Goal: Information Seeking & Learning: Find specific fact

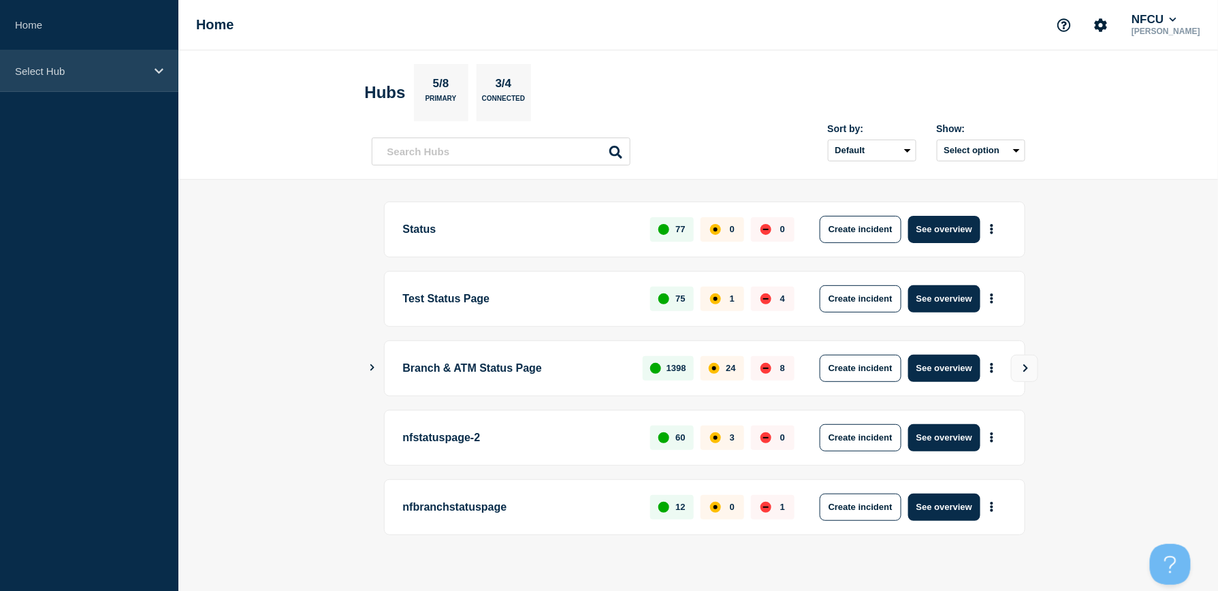
click at [146, 60] on div "Select Hub" at bounding box center [89, 71] width 178 height 42
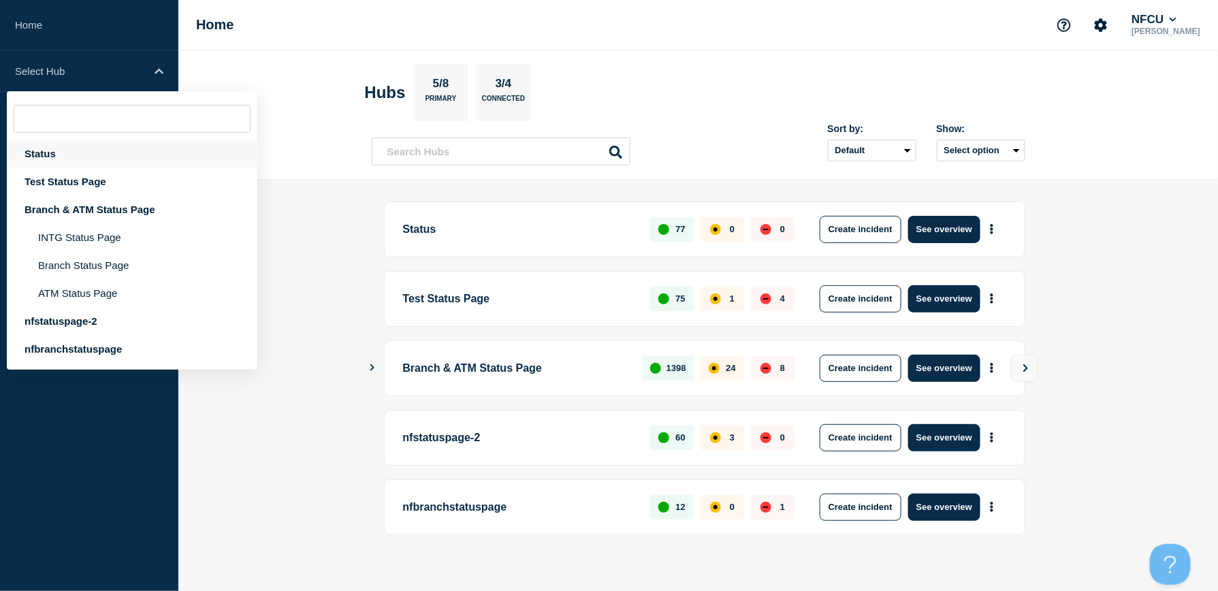
click at [48, 146] on div "Status" at bounding box center [132, 154] width 251 height 28
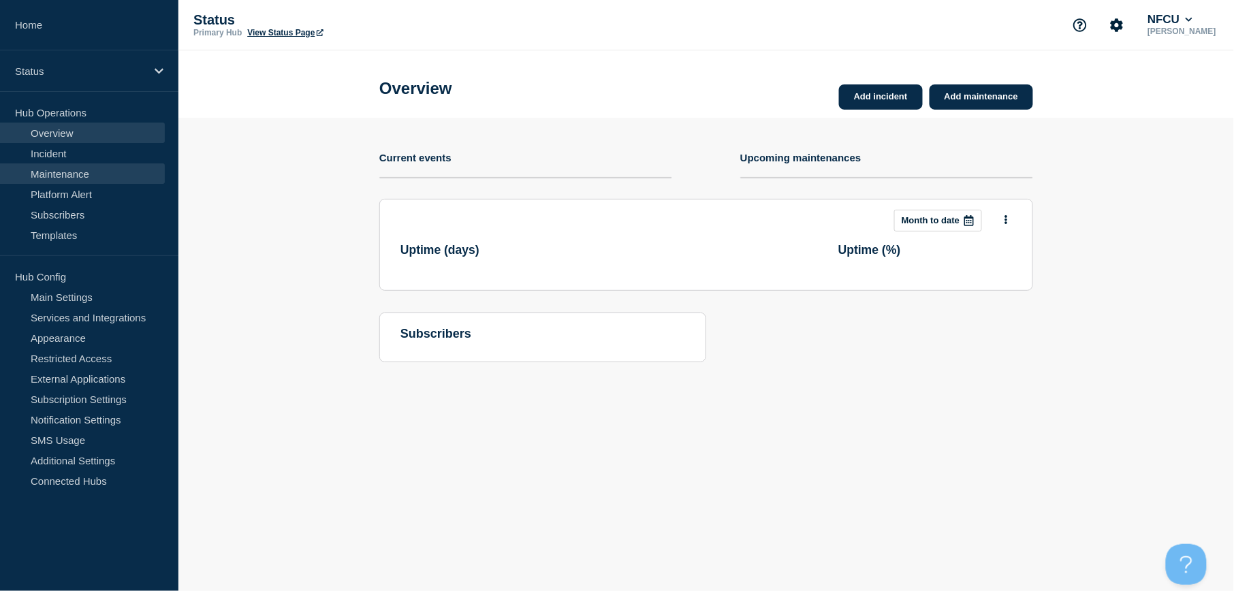
click at [65, 170] on link "Maintenance" at bounding box center [82, 173] width 165 height 20
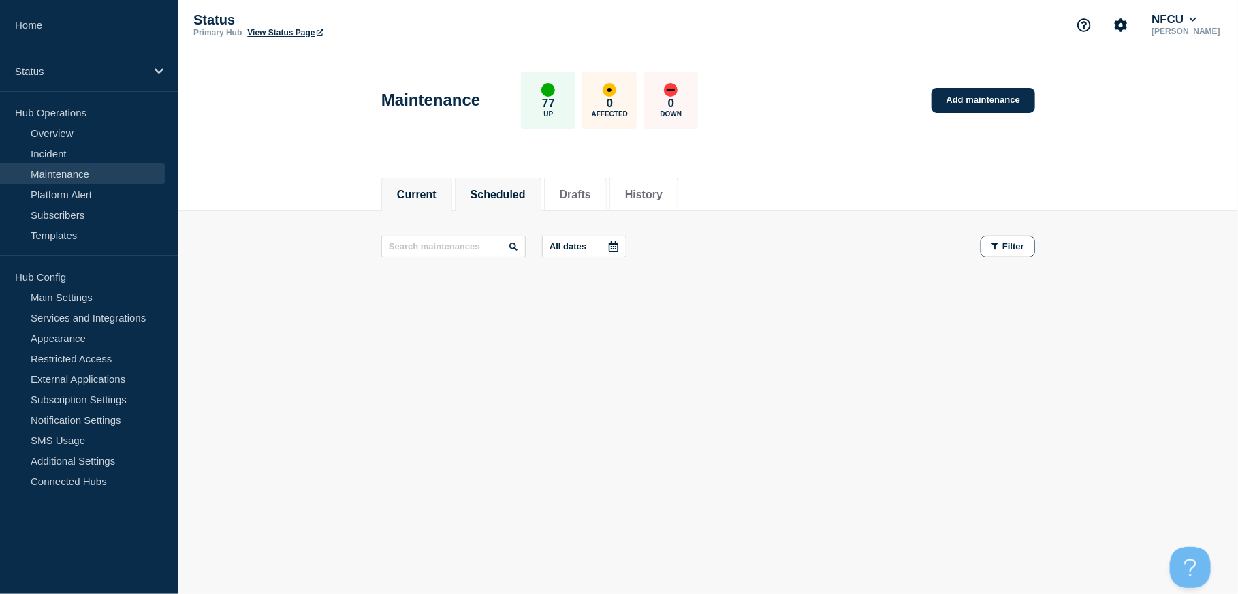
click at [500, 192] on button "Scheduled" at bounding box center [498, 195] width 55 height 12
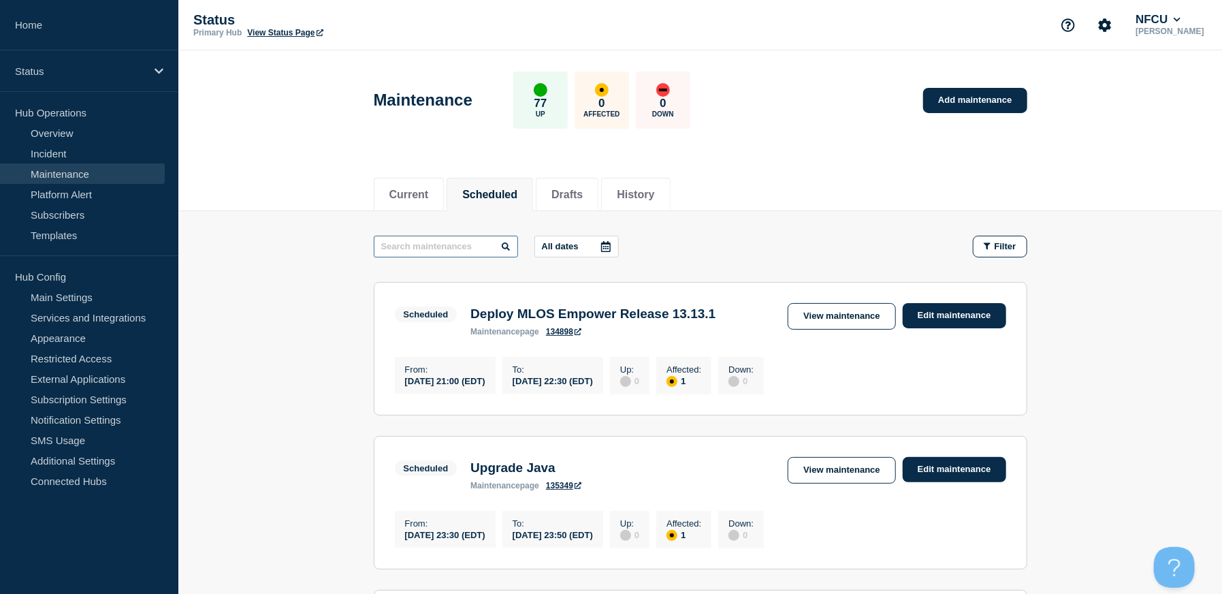
click at [430, 244] on input "text" at bounding box center [446, 247] width 144 height 22
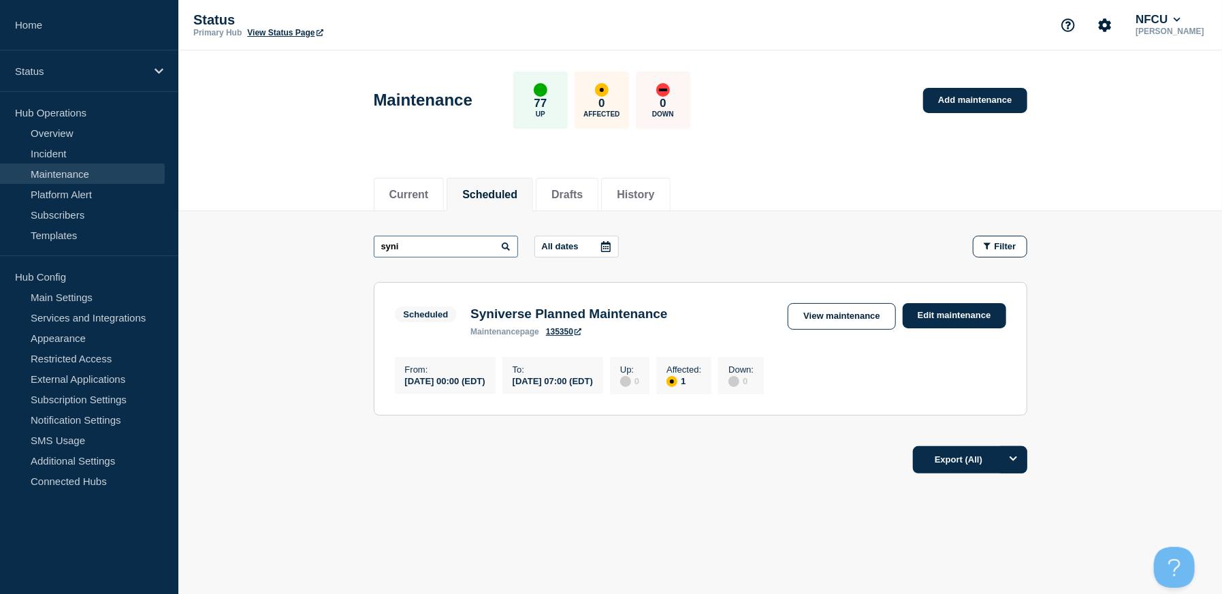
drag, startPoint x: 443, startPoint y: 246, endPoint x: 316, endPoint y: 245, distance: 127.4
click at [316, 245] on main "syni All dates Filter Scheduled 1 Affected Syniverse Planned Maintenance From […" at bounding box center [700, 323] width 1044 height 225
type input "early"
